Goal: Find specific page/section: Find specific page/section

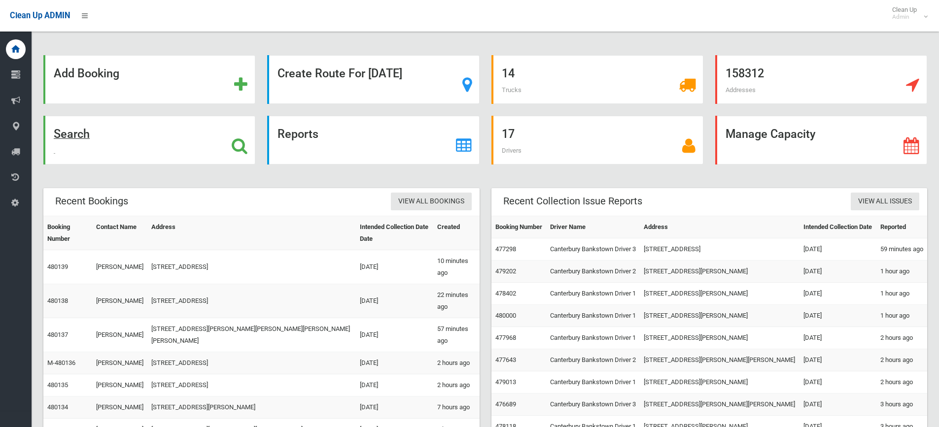
drag, startPoint x: 136, startPoint y: 145, endPoint x: 82, endPoint y: 137, distance: 54.9
click at [136, 145] on div "Search" at bounding box center [149, 140] width 212 height 49
click at [79, 137] on strong "Search" at bounding box center [72, 134] width 36 height 14
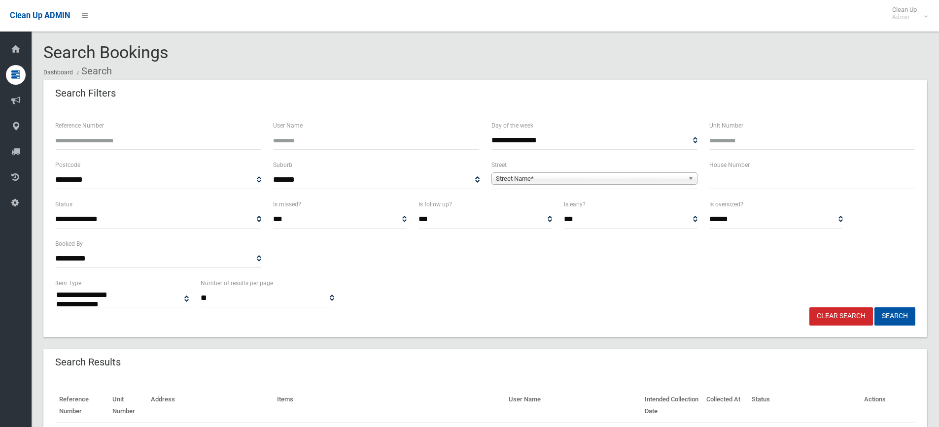
select select
